Goal: Consume media (video, audio)

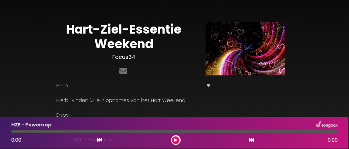
click at [176, 138] on icon at bounding box center [175, 140] width 3 height 4
click at [329, 141] on span "31:18" at bounding box center [333, 139] width 10 height 7
click at [177, 139] on icon at bounding box center [175, 140] width 3 height 4
click at [177, 139] on button at bounding box center [176, 140] width 8 height 8
click at [341, 65] on div "Hart-Ziel-Essentie Weekend Focus34 ×" at bounding box center [174, 126] width 349 height 238
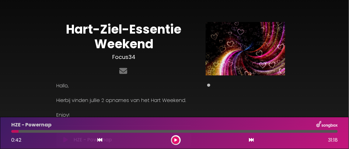
click at [251, 139] on icon at bounding box center [251, 139] width 5 height 5
click at [10, 131] on div at bounding box center [175, 131] width 334 height 3
click at [251, 139] on icon at bounding box center [251, 139] width 5 height 5
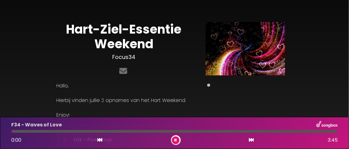
click at [251, 139] on icon at bounding box center [251, 139] width 5 height 5
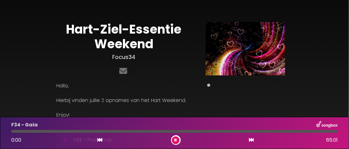
click at [251, 139] on icon at bounding box center [251, 139] width 5 height 5
click at [250, 139] on icon at bounding box center [251, 139] width 5 height 5
click at [250, 138] on icon at bounding box center [251, 139] width 5 height 5
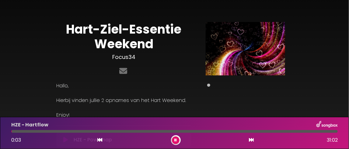
click at [175, 138] on icon at bounding box center [176, 140] width 2 height 4
click at [175, 138] on icon at bounding box center [175, 140] width 3 height 4
click at [177, 138] on icon at bounding box center [176, 140] width 2 height 4
click at [249, 138] on icon at bounding box center [251, 139] width 5 height 5
click at [175, 138] on icon at bounding box center [175, 140] width 3 height 4
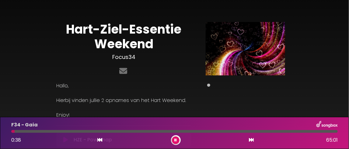
click at [177, 141] on button at bounding box center [176, 140] width 8 height 8
click at [99, 139] on icon at bounding box center [99, 139] width 5 height 5
click at [251, 140] on icon at bounding box center [251, 139] width 5 height 5
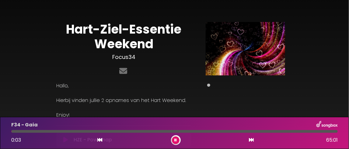
click at [176, 139] on icon at bounding box center [176, 140] width 2 height 4
click at [122, 73] on icon at bounding box center [123, 71] width 10 height 8
click at [122, 70] on icon at bounding box center [123, 71] width 10 height 8
click at [121, 69] on icon at bounding box center [123, 71] width 10 height 8
click at [123, 68] on icon at bounding box center [123, 71] width 10 height 8
